Goal: Navigation & Orientation: Find specific page/section

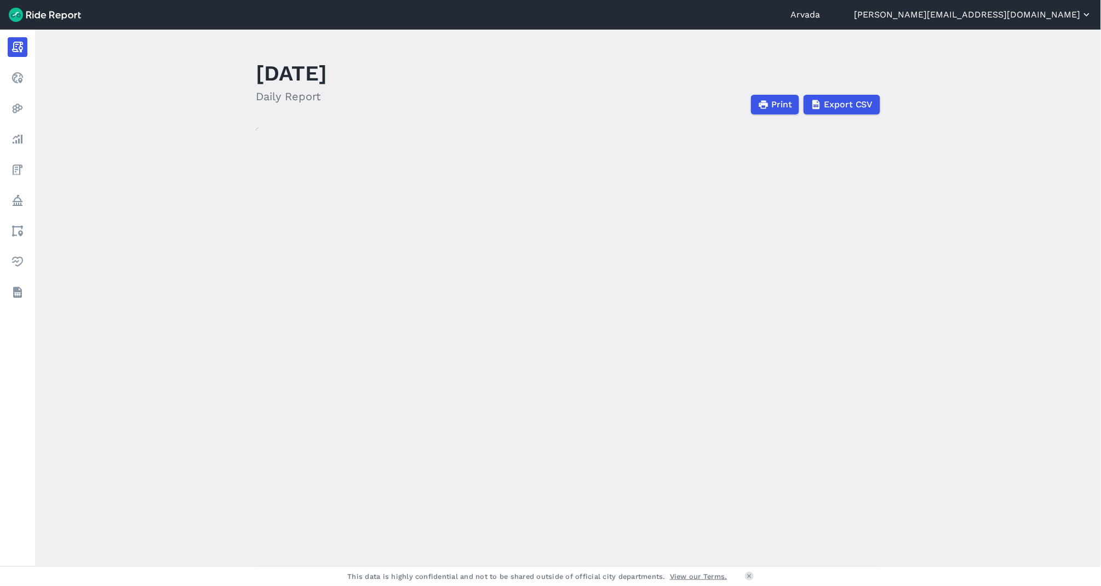
click at [1037, 14] on button "[PERSON_NAME][EMAIL_ADDRESS][DOMAIN_NAME]" at bounding box center [973, 14] width 238 height 13
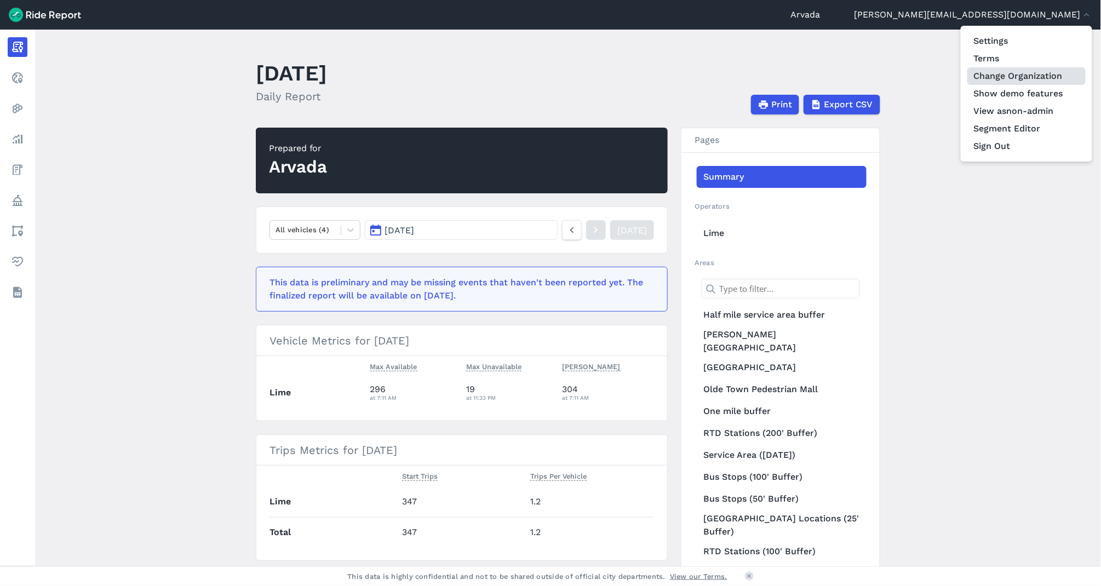
click at [1021, 77] on link "Change Organization" at bounding box center [1026, 76] width 118 height 18
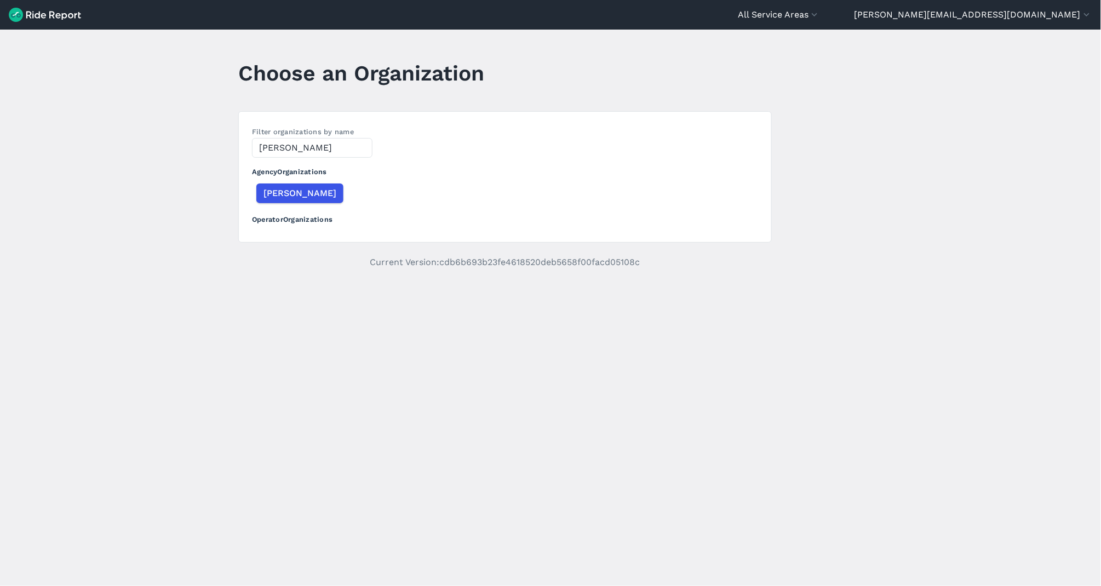
type input "[PERSON_NAME]"
click at [268, 181] on div "[PERSON_NAME]" at bounding box center [300, 193] width 96 height 24
click at [272, 192] on span "[PERSON_NAME]" at bounding box center [299, 193] width 73 height 13
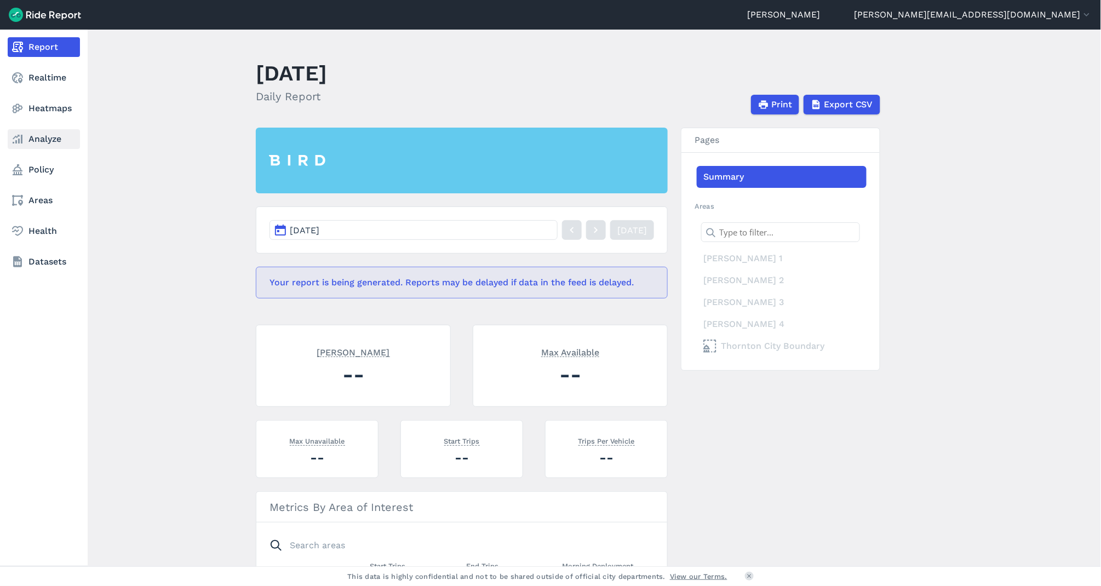
click at [12, 134] on icon at bounding box center [17, 139] width 13 height 13
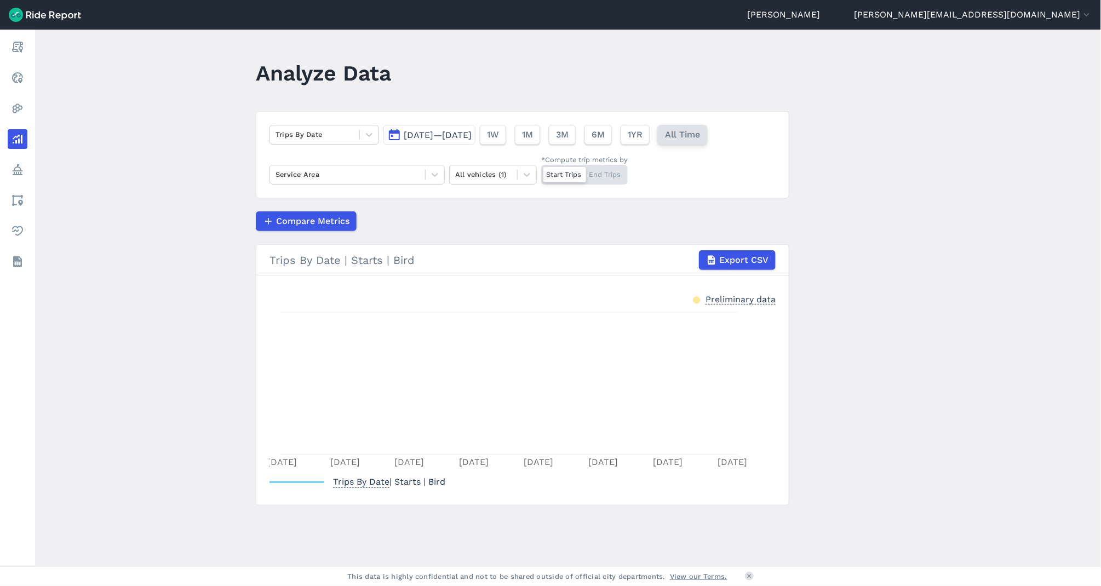
click at [700, 138] on span "All Time" at bounding box center [682, 134] width 35 height 13
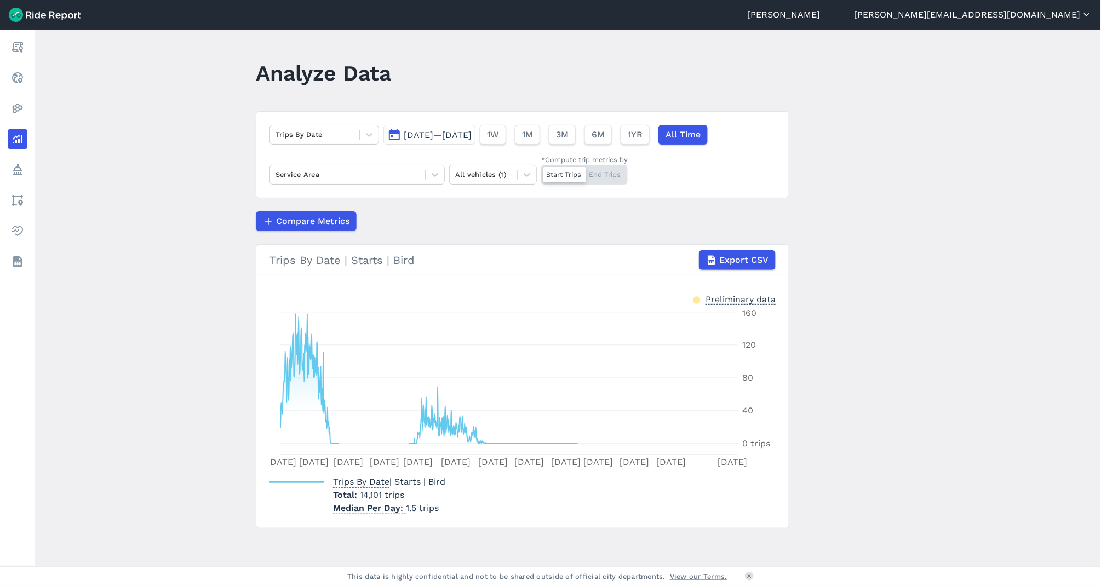
click at [1021, 16] on button "[PERSON_NAME][EMAIL_ADDRESS][DOMAIN_NAME]" at bounding box center [973, 14] width 238 height 13
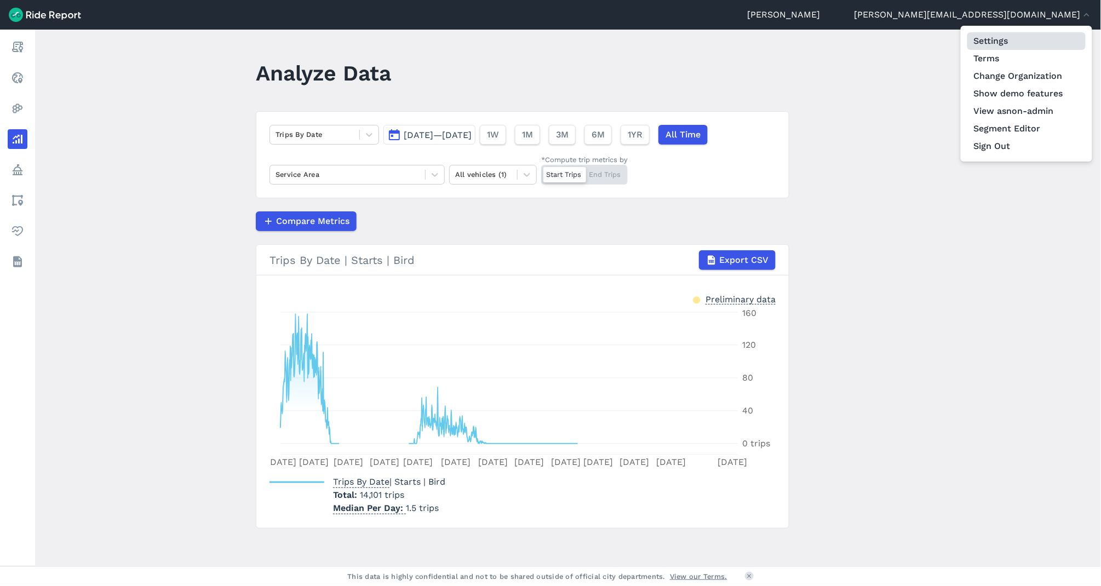
click at [998, 39] on link "Settings" at bounding box center [1026, 41] width 118 height 18
